Goal: Navigation & Orientation: Find specific page/section

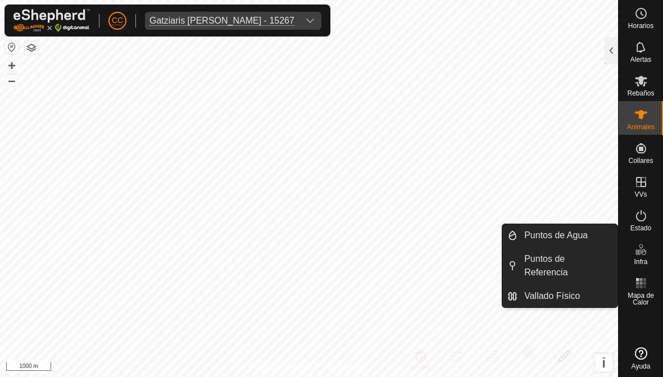
click at [529, 301] on span "Vallado Físico" at bounding box center [552, 295] width 56 height 13
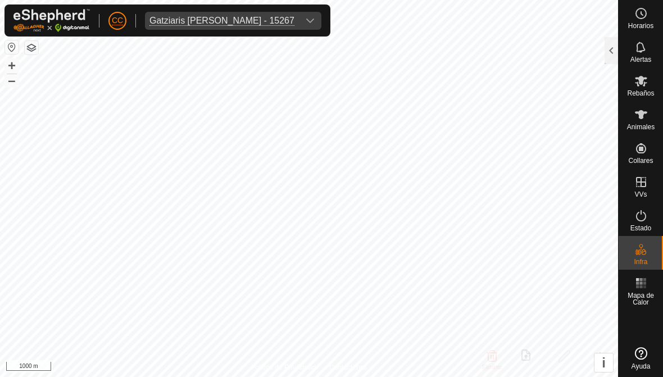
click at [609, 60] on div at bounding box center [611, 50] width 13 height 27
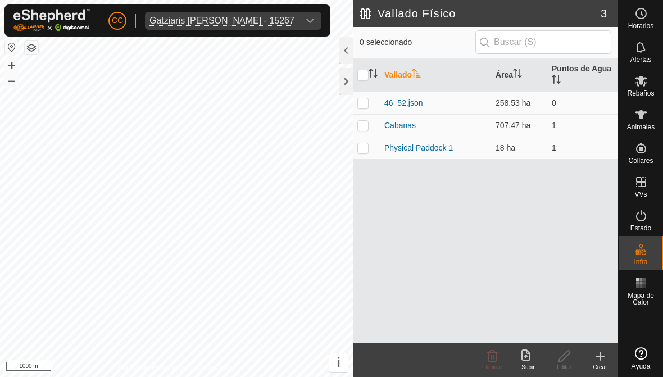
click at [526, 363] on div "Subir" at bounding box center [528, 367] width 36 height 8
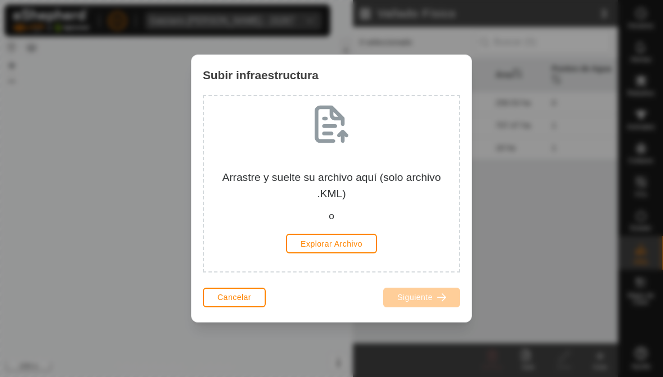
click at [220, 298] on span "Cancelar" at bounding box center [234, 297] width 34 height 9
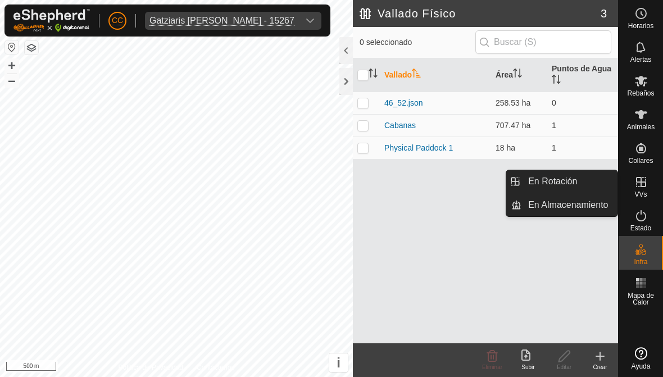
click at [537, 188] on link "En Rotación" at bounding box center [569, 181] width 96 height 22
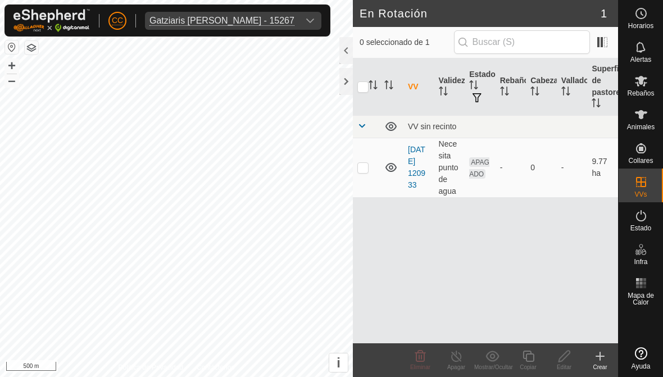
click at [593, 353] on create-svg-icon at bounding box center [600, 355] width 36 height 13
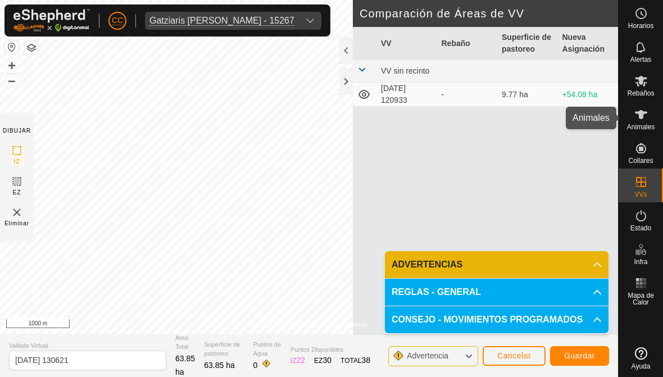
click at [643, 117] on icon at bounding box center [641, 114] width 12 height 9
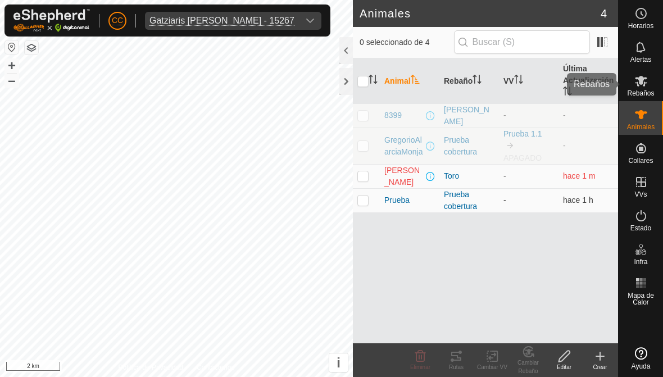
click at [633, 85] on es-mob-svg-icon at bounding box center [641, 81] width 20 height 18
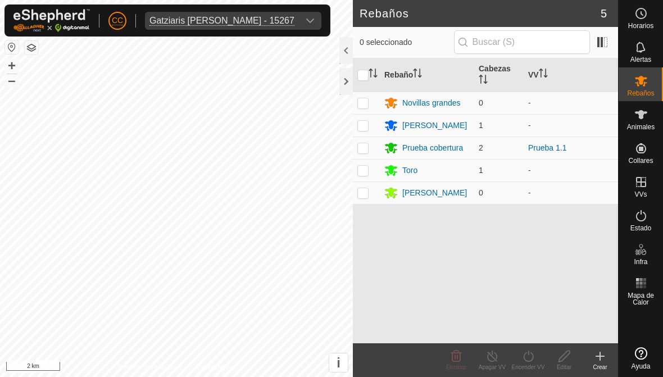
click at [201, 28] on span "Gatziaris [PERSON_NAME] - 15267" at bounding box center [222, 21] width 154 height 18
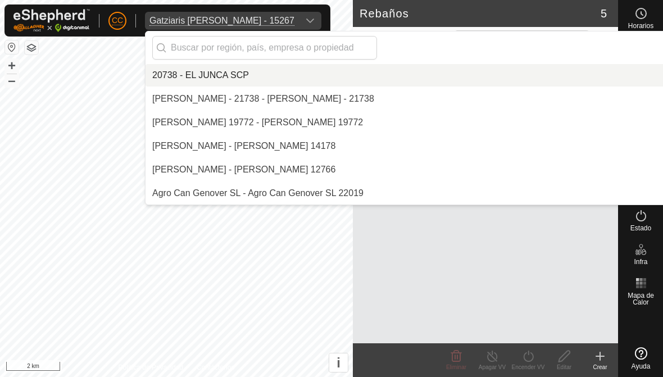
scroll to position [3776, 0]
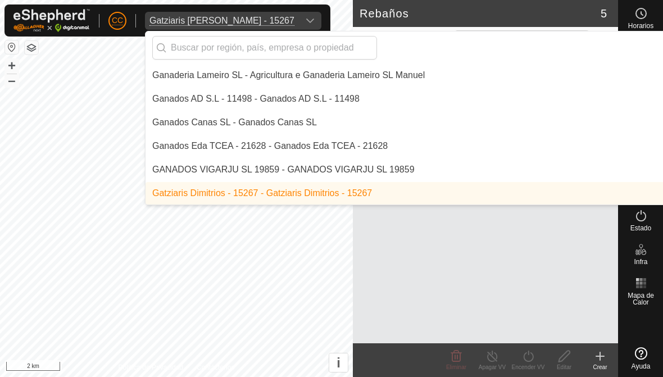
click at [202, 39] on input "text" at bounding box center [264, 48] width 225 height 24
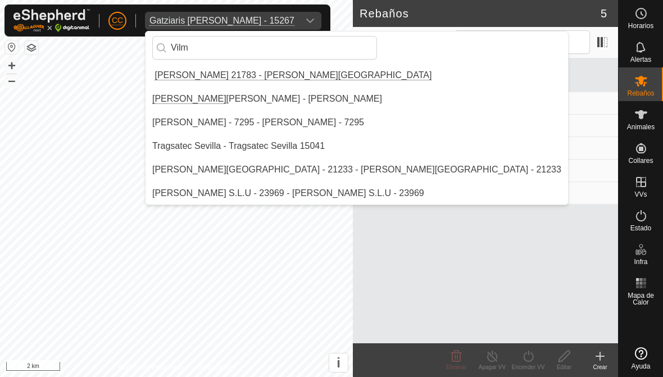
scroll to position [0, 0]
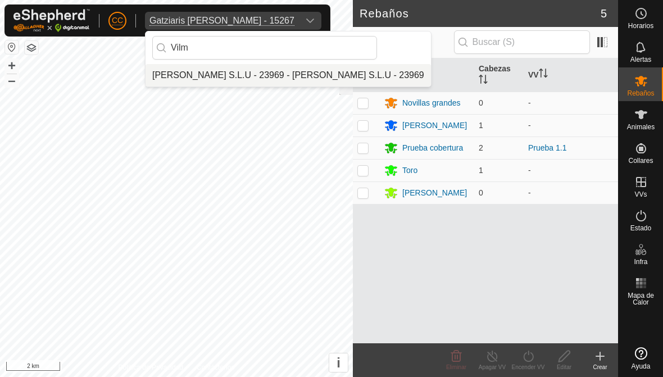
type input "Vilm"
click at [193, 71] on div "[PERSON_NAME] S.L.U - 23969 - [PERSON_NAME] S.L.U - 23969" at bounding box center [288, 75] width 272 height 13
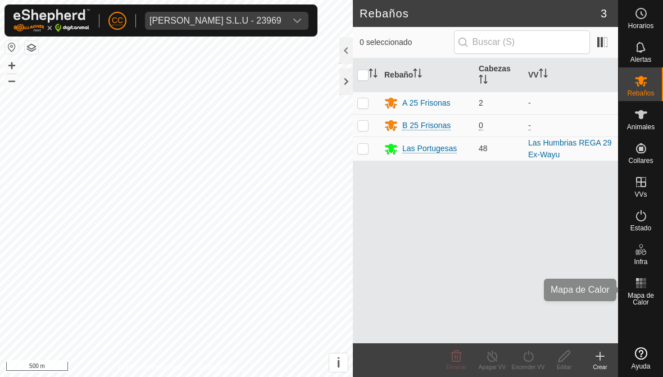
click at [634, 289] on icon at bounding box center [640, 282] width 13 height 13
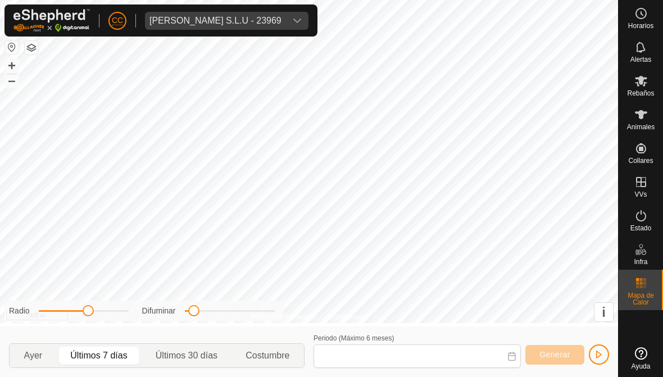
type input "[DATE] - [DATE]"
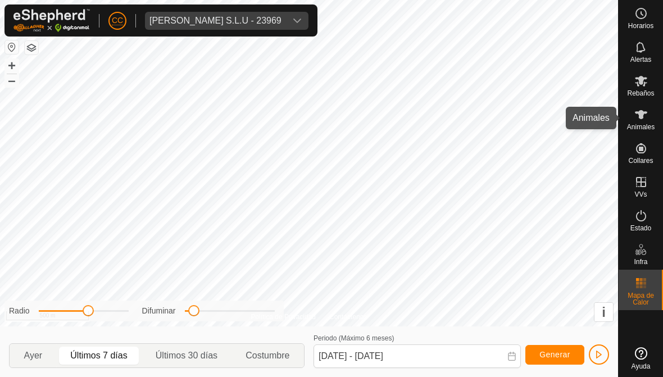
click at [640, 117] on icon at bounding box center [641, 114] width 12 height 9
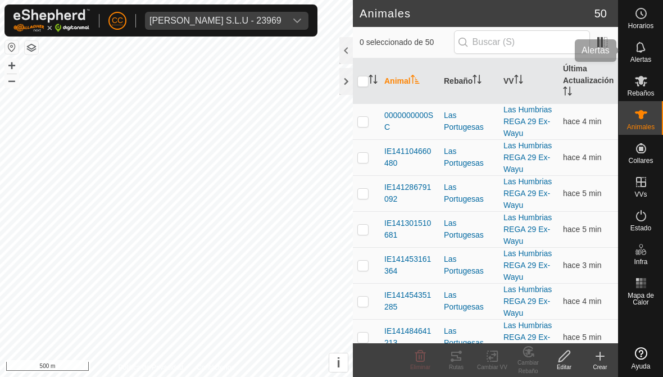
click at [631, 51] on es-notification-svg-icon at bounding box center [641, 47] width 20 height 18
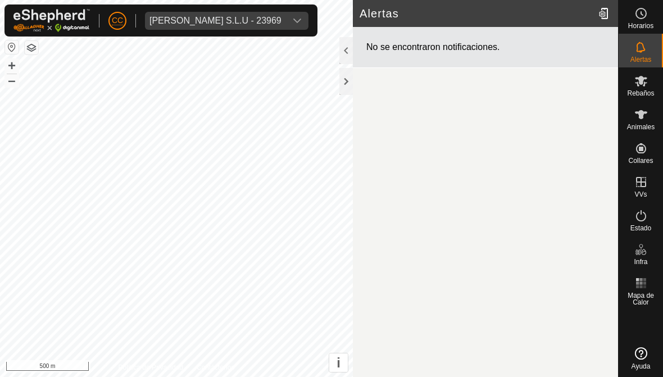
click at [601, 13] on div at bounding box center [605, 13] width 22 height 31
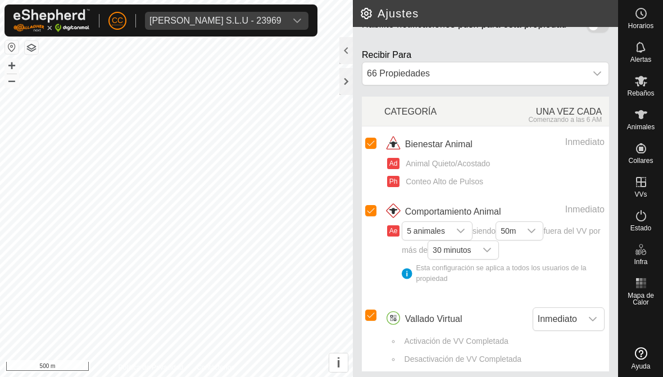
scroll to position [172, 0]
click at [631, 81] on es-mob-svg-icon at bounding box center [641, 81] width 20 height 18
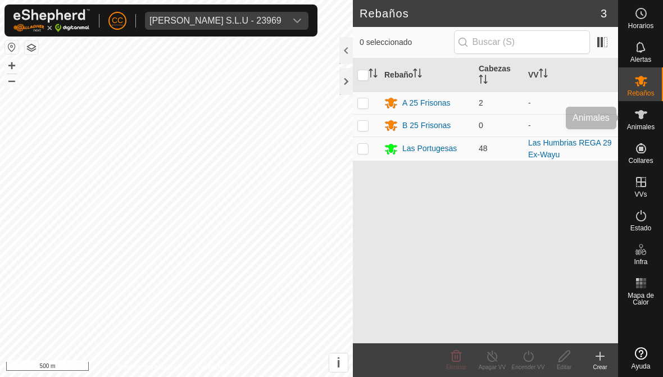
click at [640, 115] on icon at bounding box center [641, 114] width 12 height 9
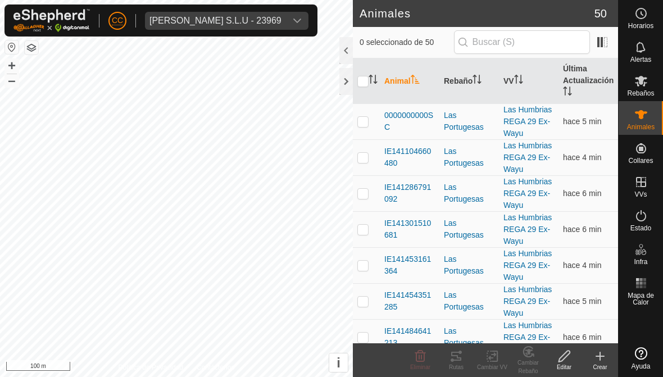
checkbox input "true"
checkbox input "false"
click at [355, 193] on td at bounding box center [366, 193] width 27 height 36
checkbox input "true"
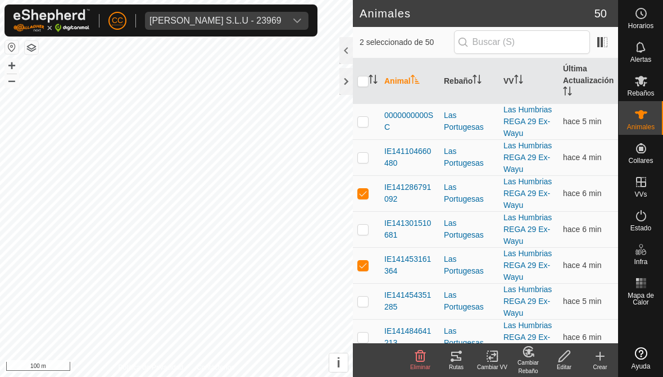
click at [354, 153] on td at bounding box center [366, 157] width 27 height 36
checkbox input "true"
click at [362, 231] on p-checkbox at bounding box center [362, 229] width 11 height 9
checkbox input "true"
click at [450, 351] on icon at bounding box center [455, 355] width 13 height 13
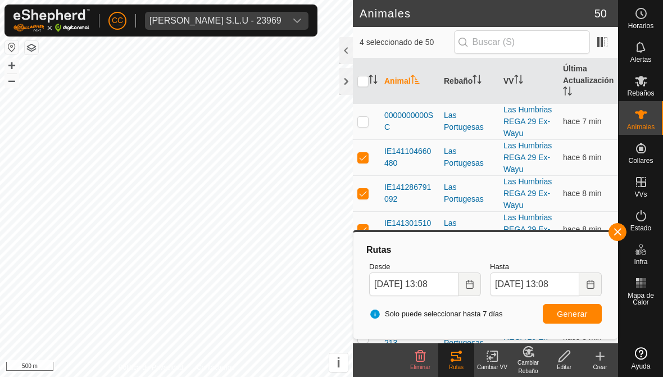
click at [251, 16] on div "[PERSON_NAME] S.L.U - 23969" at bounding box center [215, 20] width 132 height 9
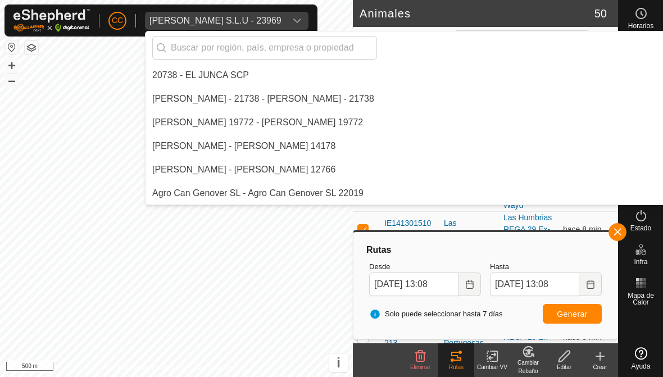
scroll to position [9793, 0]
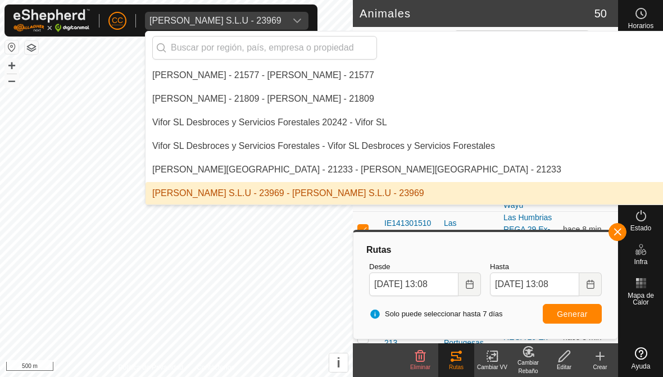
click at [202, 37] on input "text" at bounding box center [264, 48] width 225 height 24
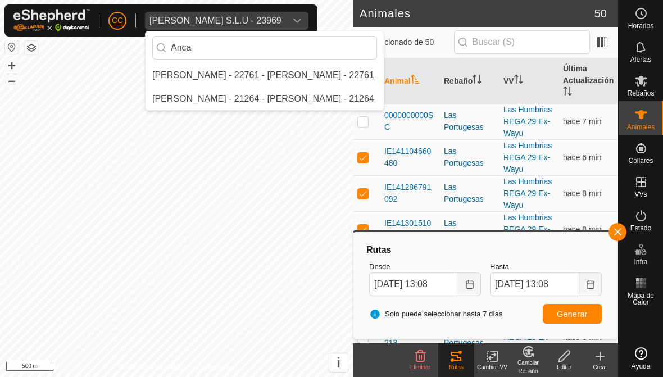
scroll to position [0, 0]
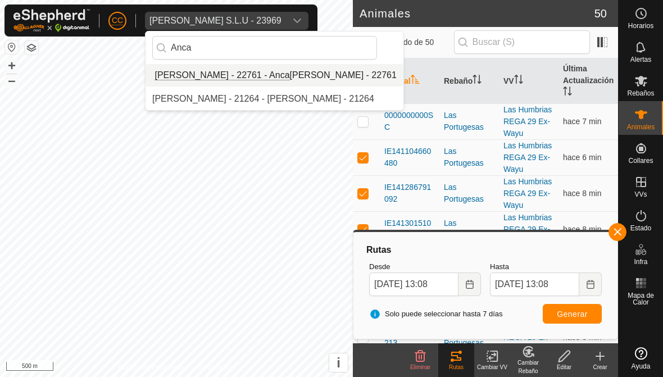
type input "Anca"
click at [235, 69] on div "[PERSON_NAME] - 22761 - [PERSON_NAME] - 22761" at bounding box center [274, 75] width 244 height 13
